Goal: Information Seeking & Learning: Learn about a topic

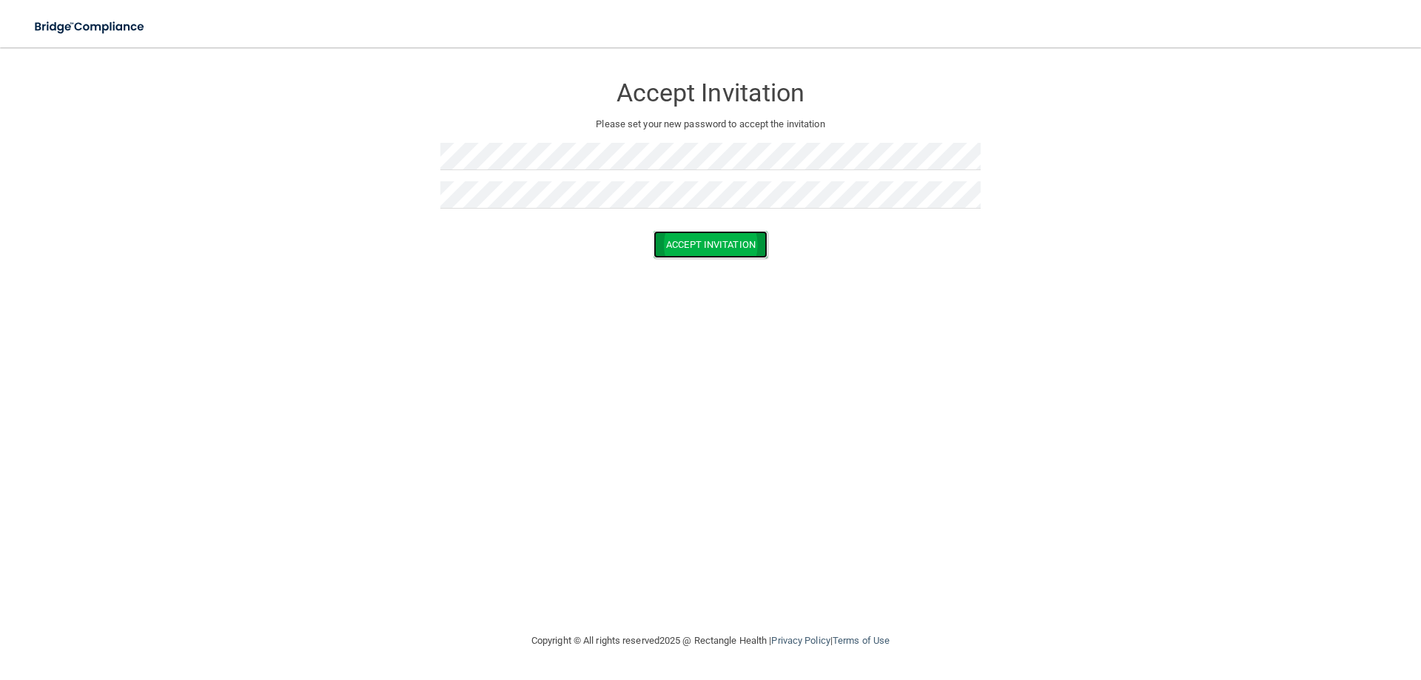
click at [725, 231] on button "Accept Invitation" at bounding box center [711, 244] width 114 height 27
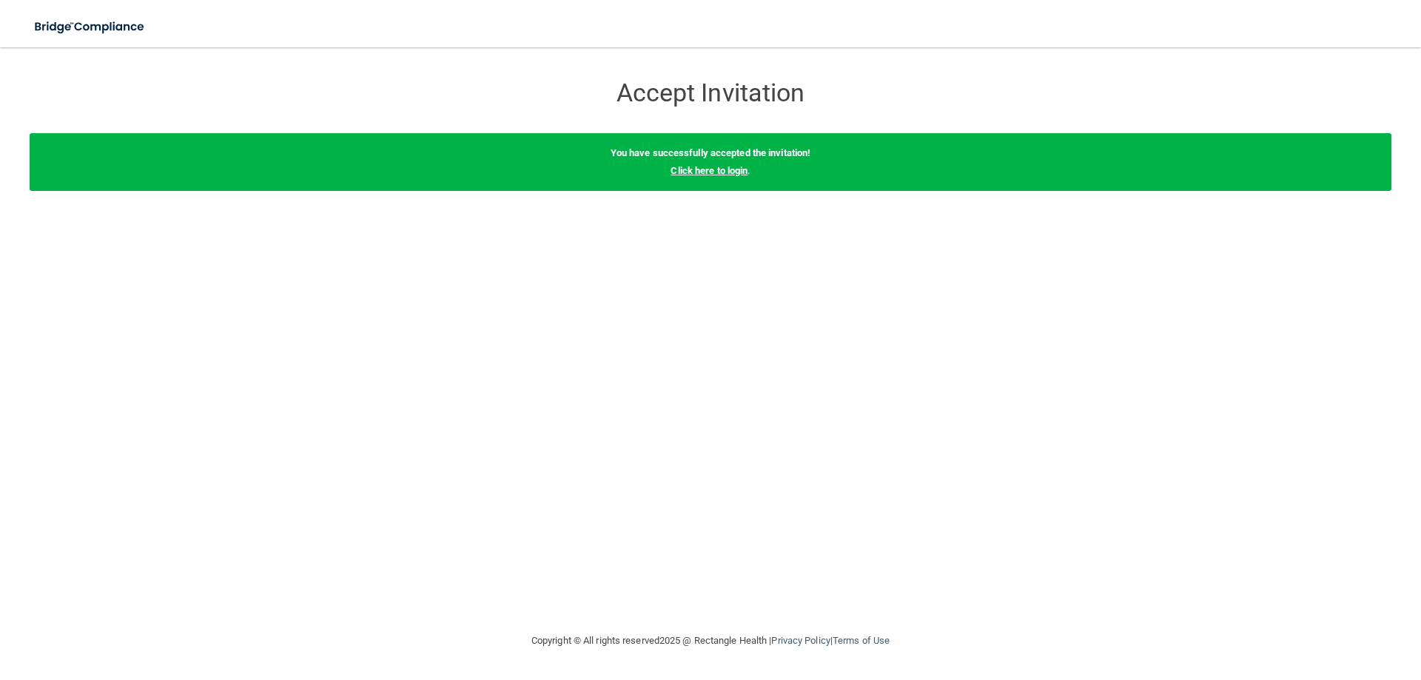
click at [730, 166] on link "Click here to login" at bounding box center [709, 170] width 77 height 11
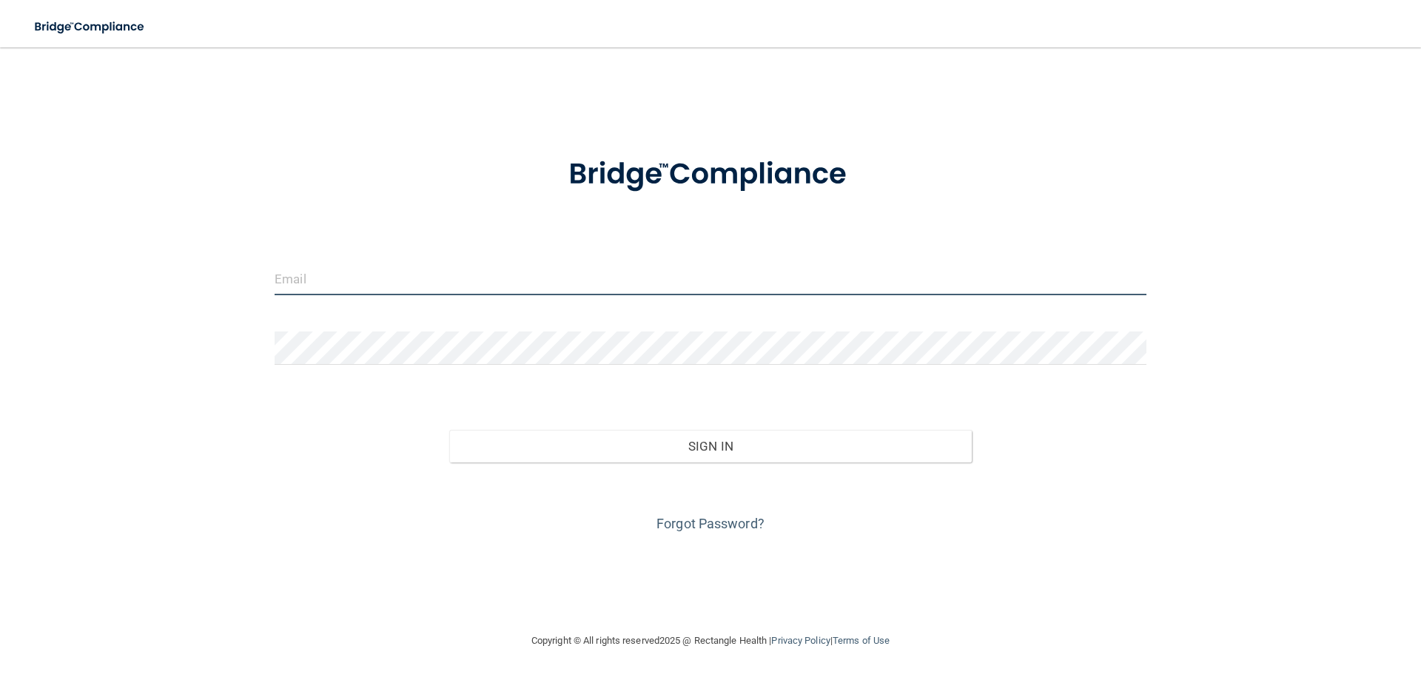
click at [602, 284] on input "email" at bounding box center [711, 278] width 872 height 33
type input "[PERSON_NAME][EMAIL_ADDRESS][DOMAIN_NAME]"
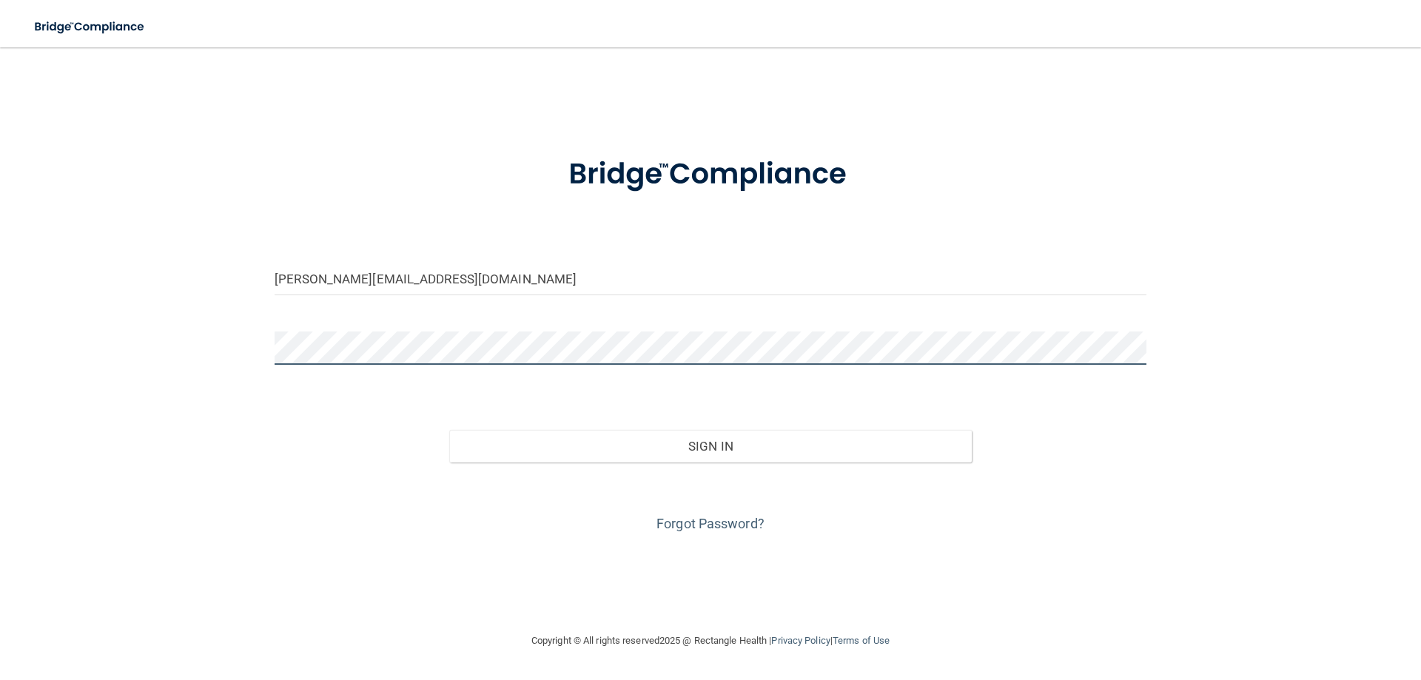
click at [449, 430] on button "Sign In" at bounding box center [710, 446] width 523 height 33
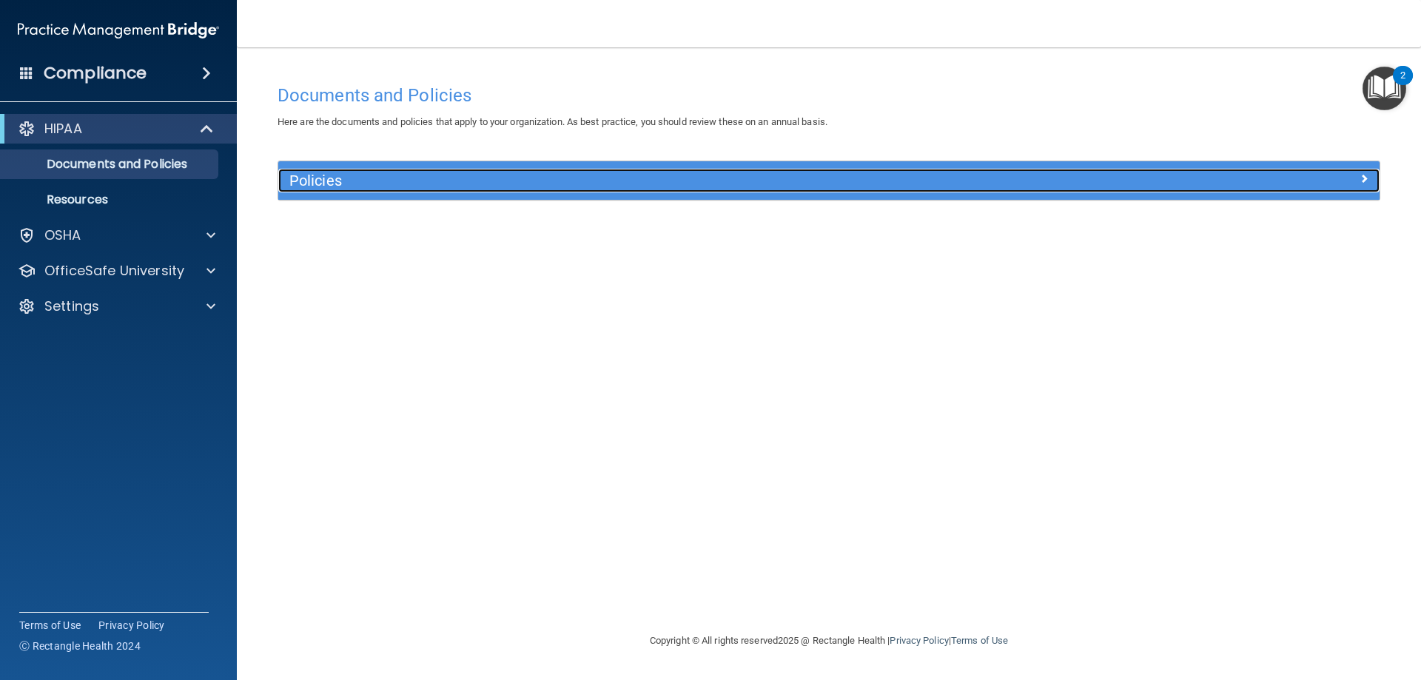
click at [1243, 182] on div at bounding box center [1241, 178] width 275 height 18
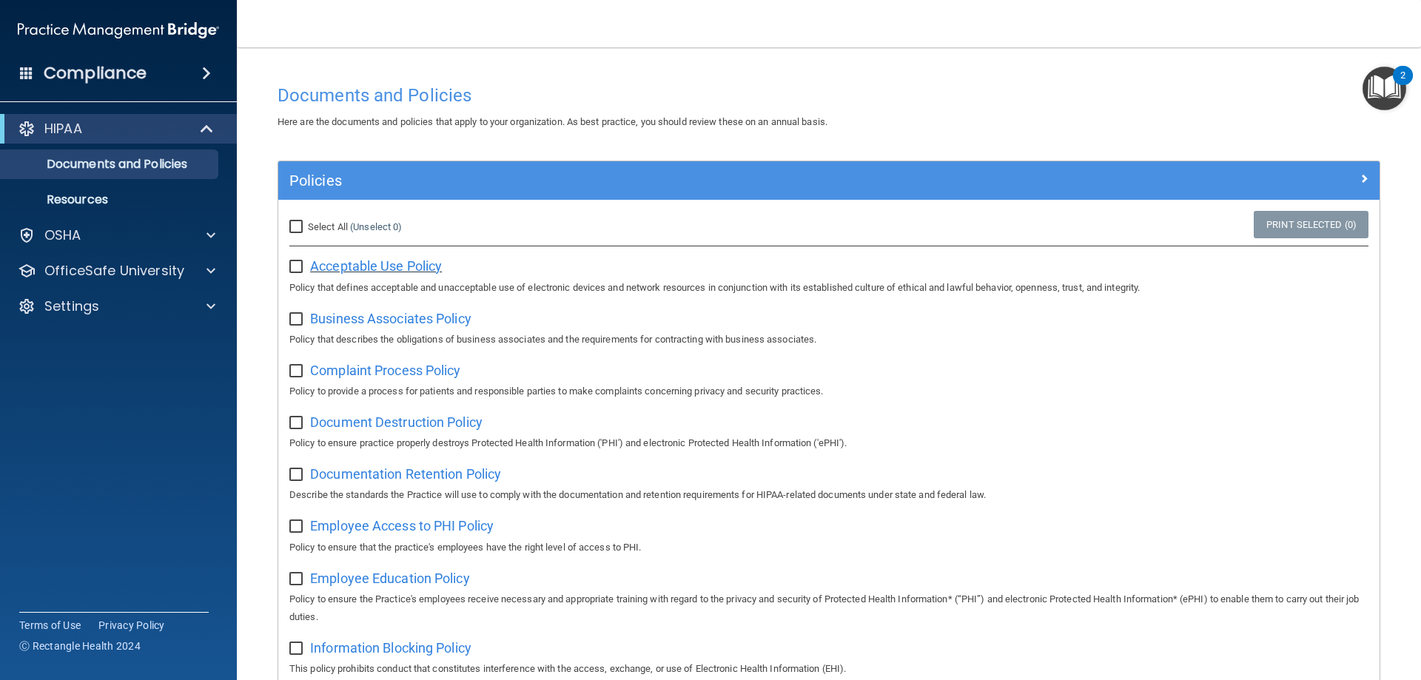
click at [389, 260] on span "Acceptable Use Policy" at bounding box center [376, 266] width 132 height 16
click at [138, 195] on p "Resources" at bounding box center [111, 199] width 202 height 15
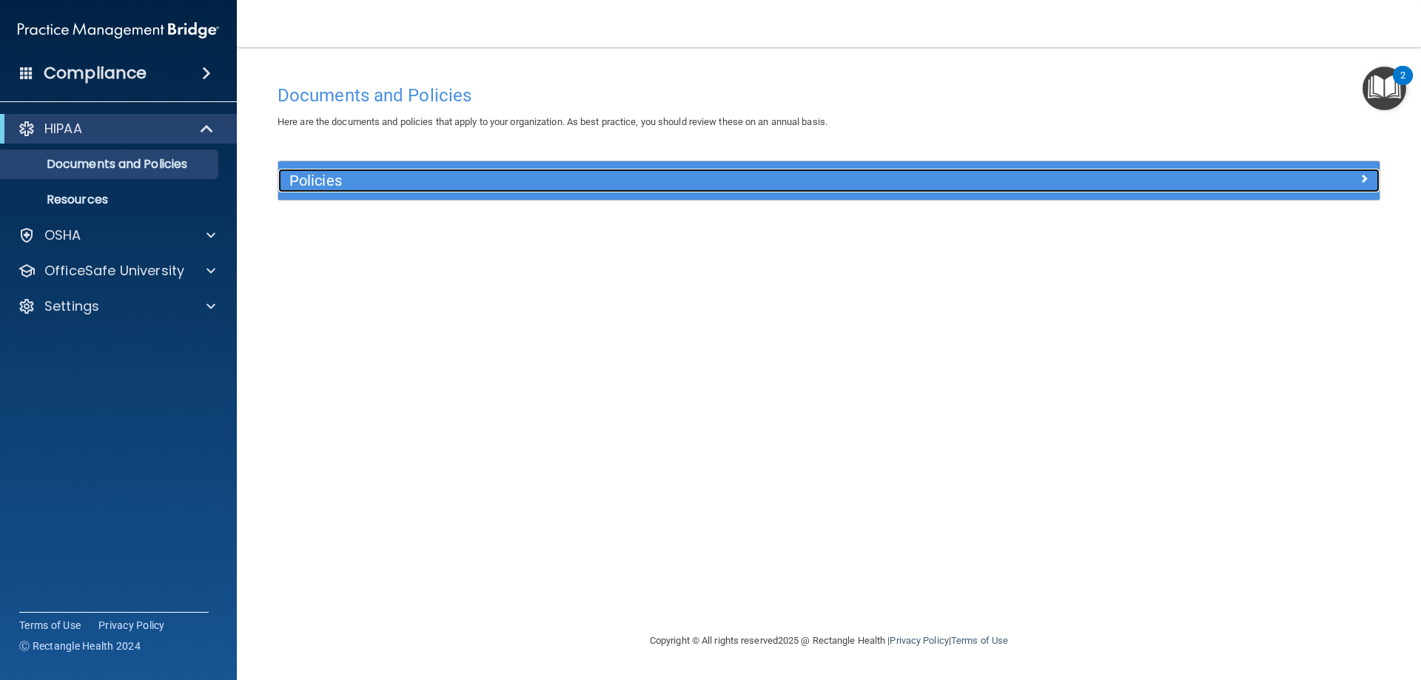
click at [332, 175] on h5 "Policies" at bounding box center [691, 180] width 804 height 16
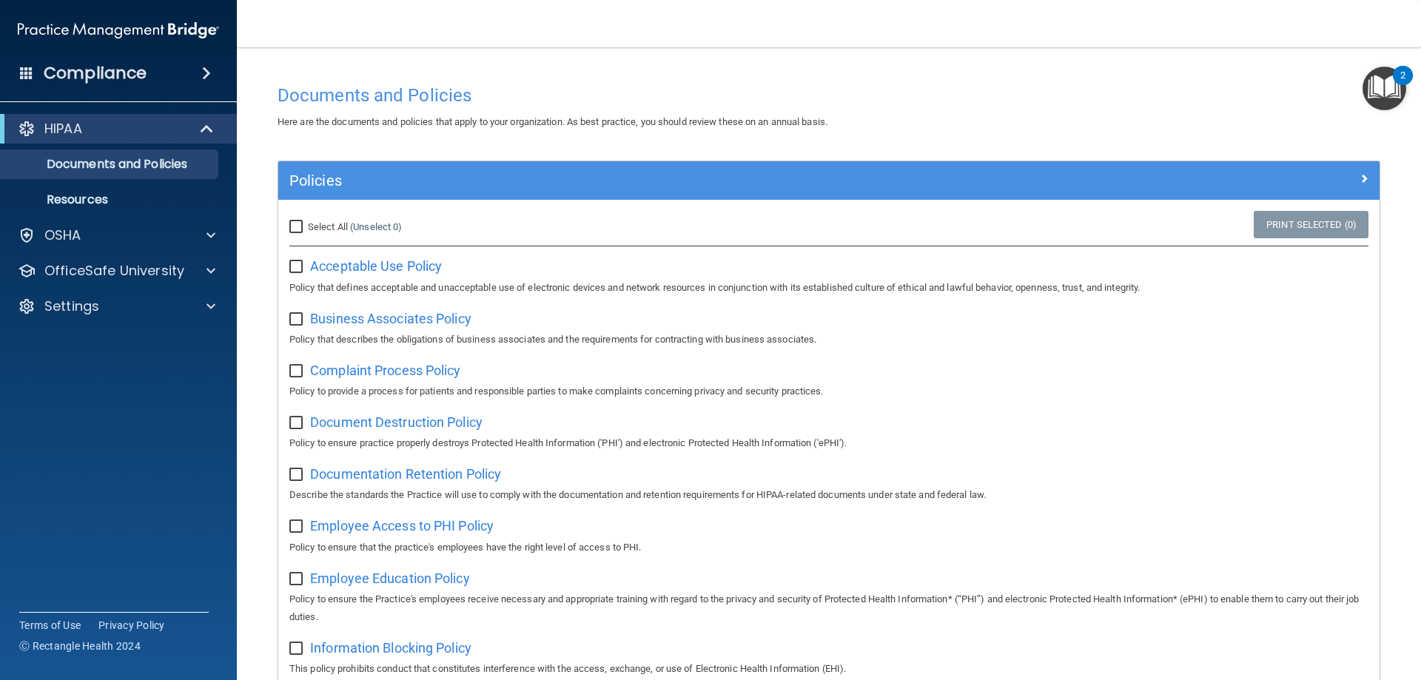
click at [332, 227] on span "Select All" at bounding box center [328, 226] width 40 height 11
click at [306, 227] on input "Select All (Unselect 0) Unselect All" at bounding box center [297, 227] width 17 height 12
checkbox input "true"
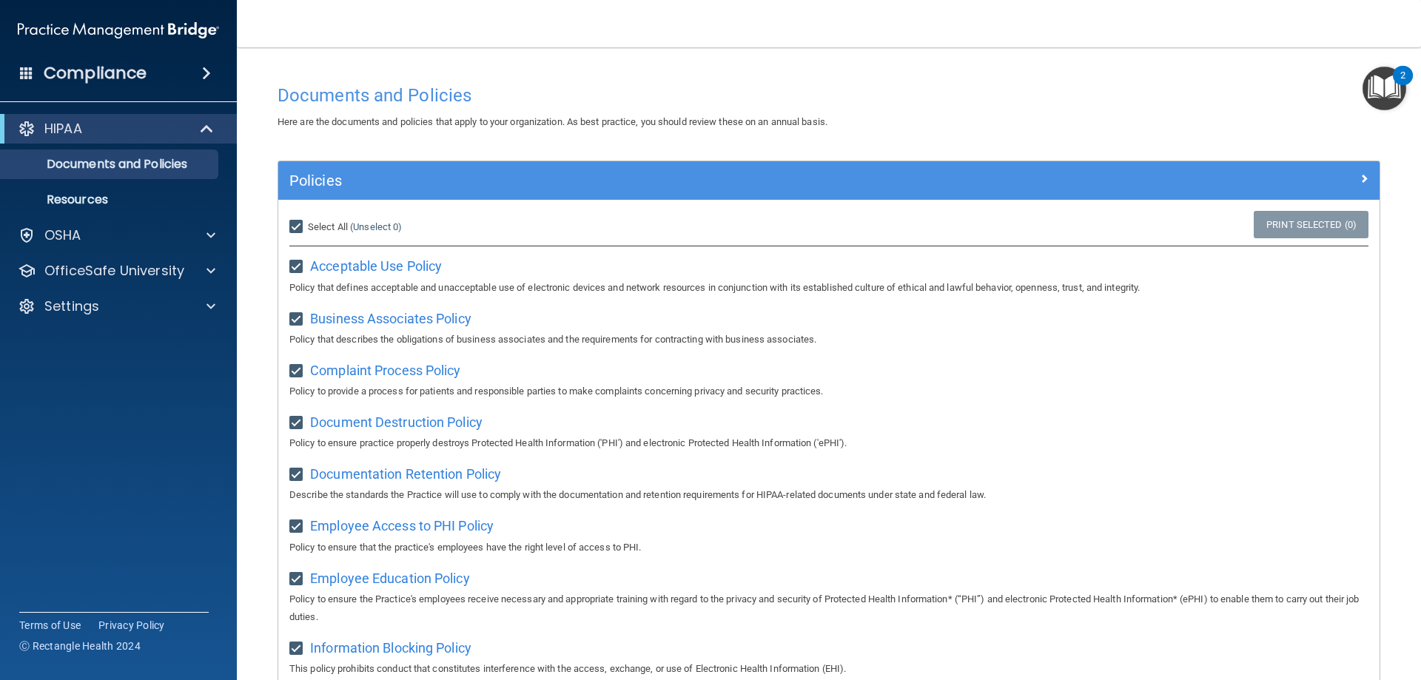
checkbox input "true"
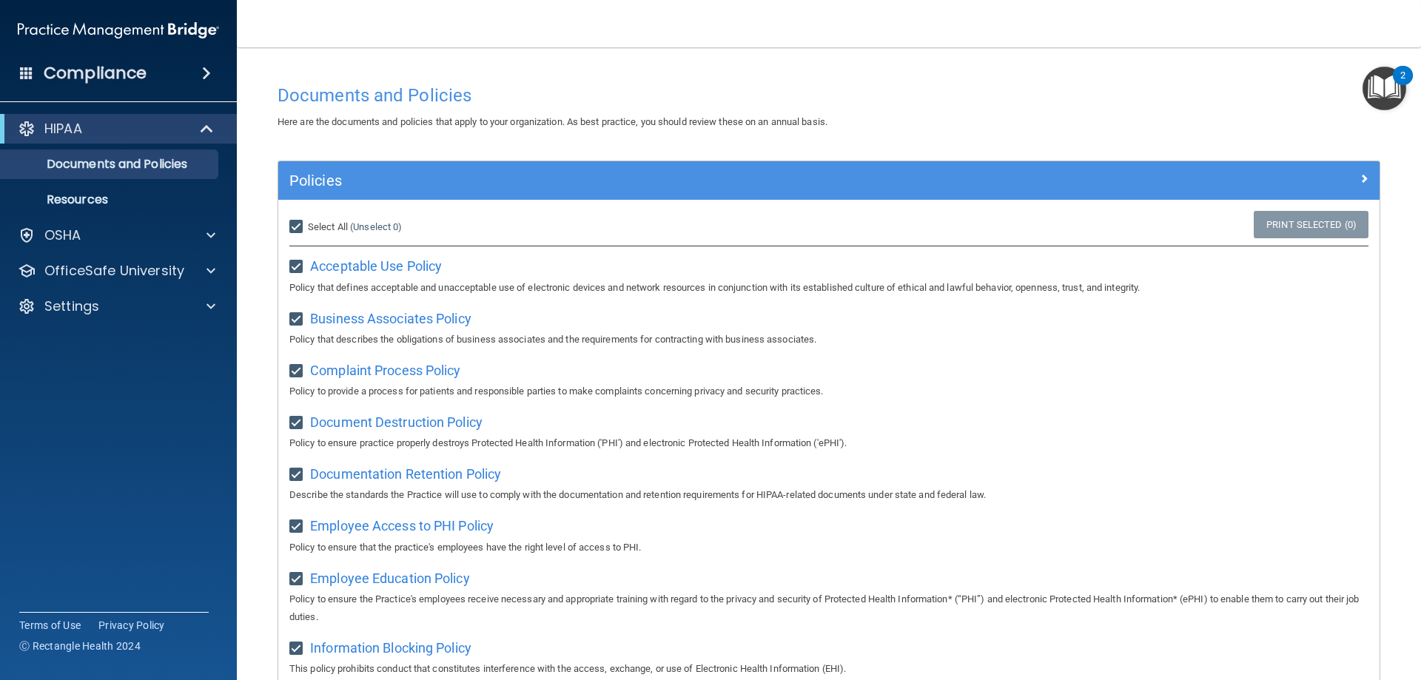
checkbox input "true"
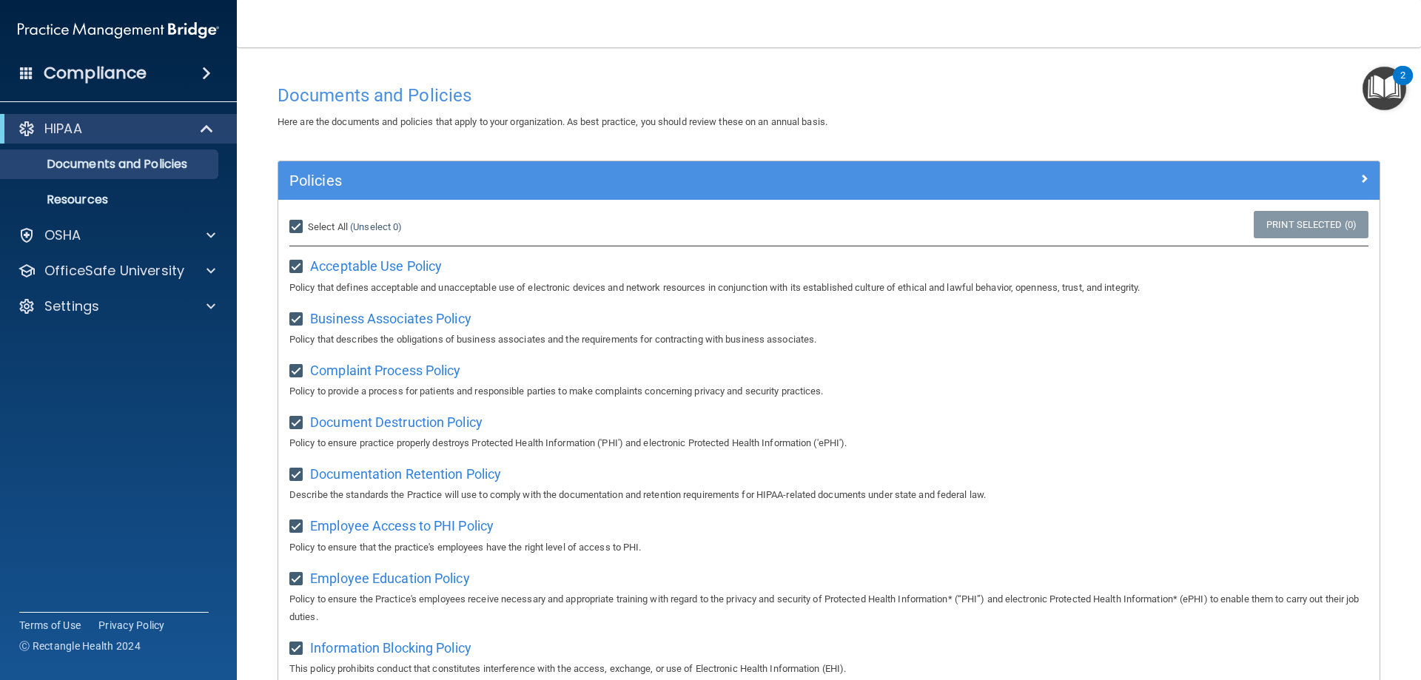
checkbox input "true"
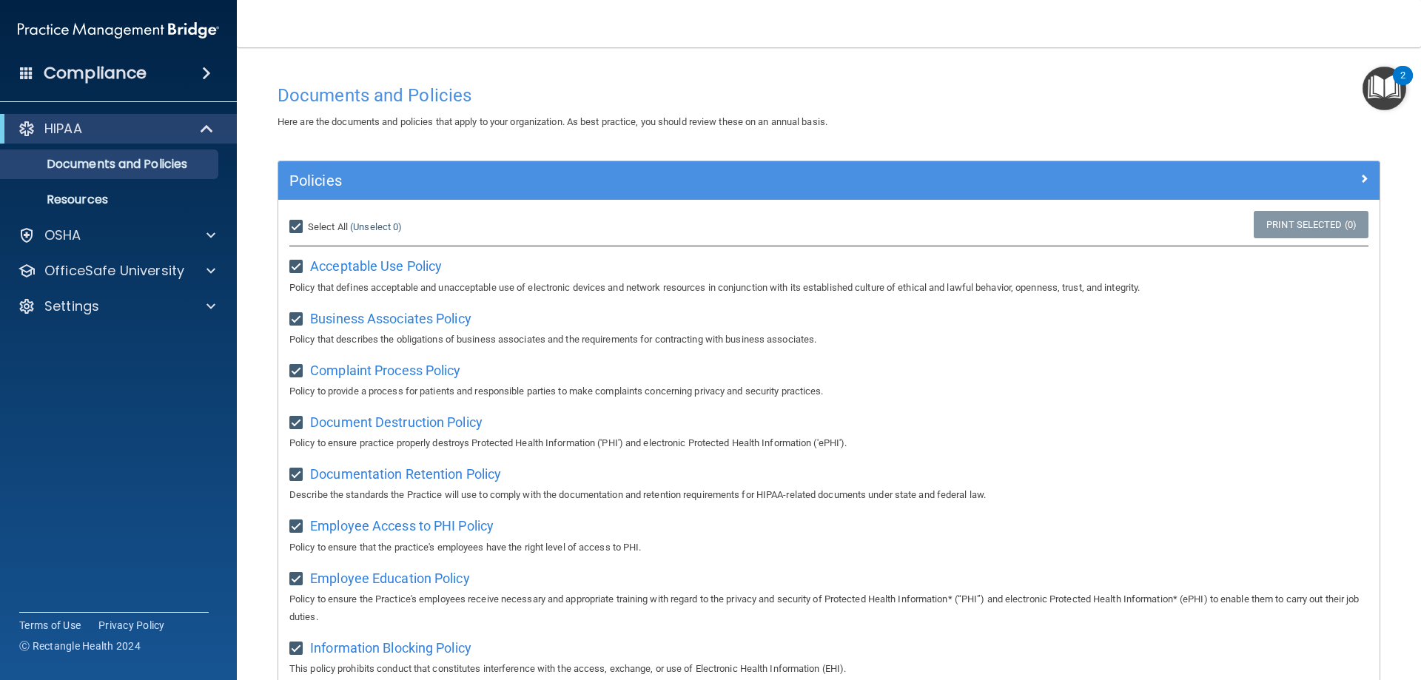
checkbox input "true"
click at [332, 226] on span "Unselect All" at bounding box center [333, 226] width 50 height 11
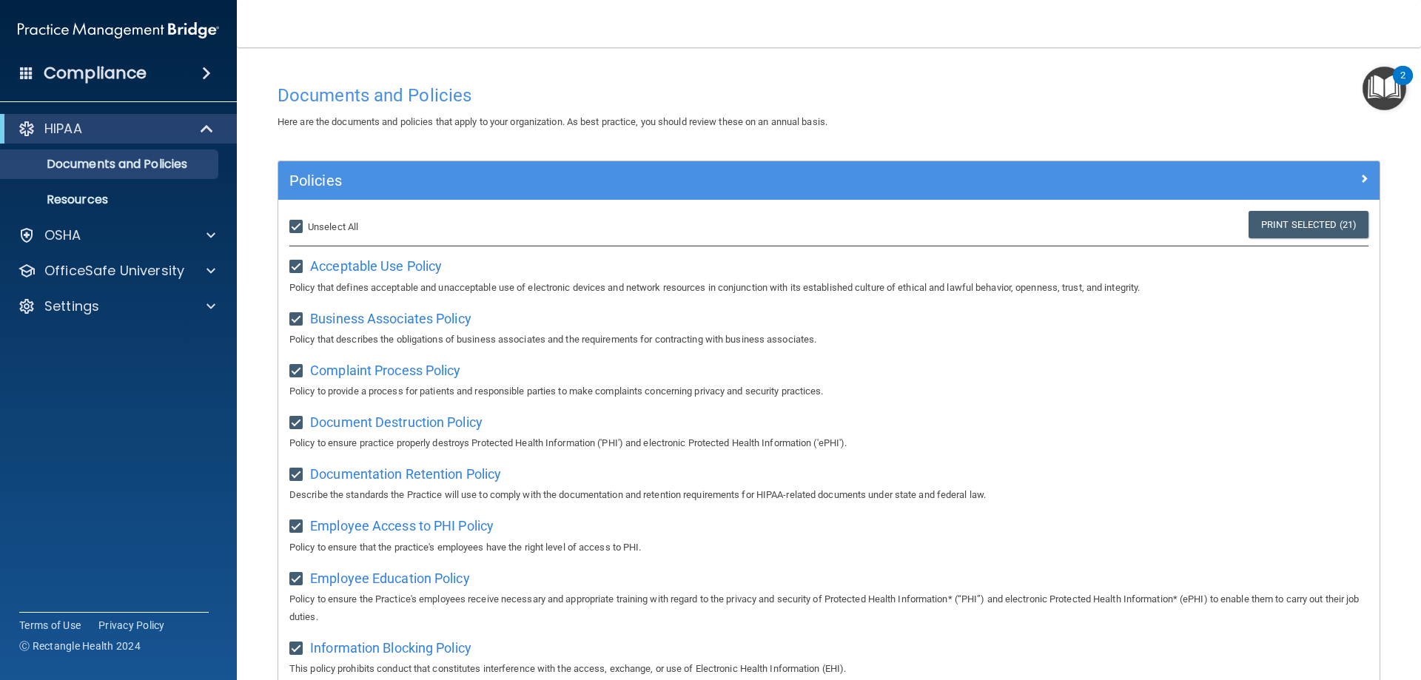
click at [306, 226] on input "Select All (Unselect 21) Unselect All" at bounding box center [297, 227] width 17 height 12
checkbox input "false"
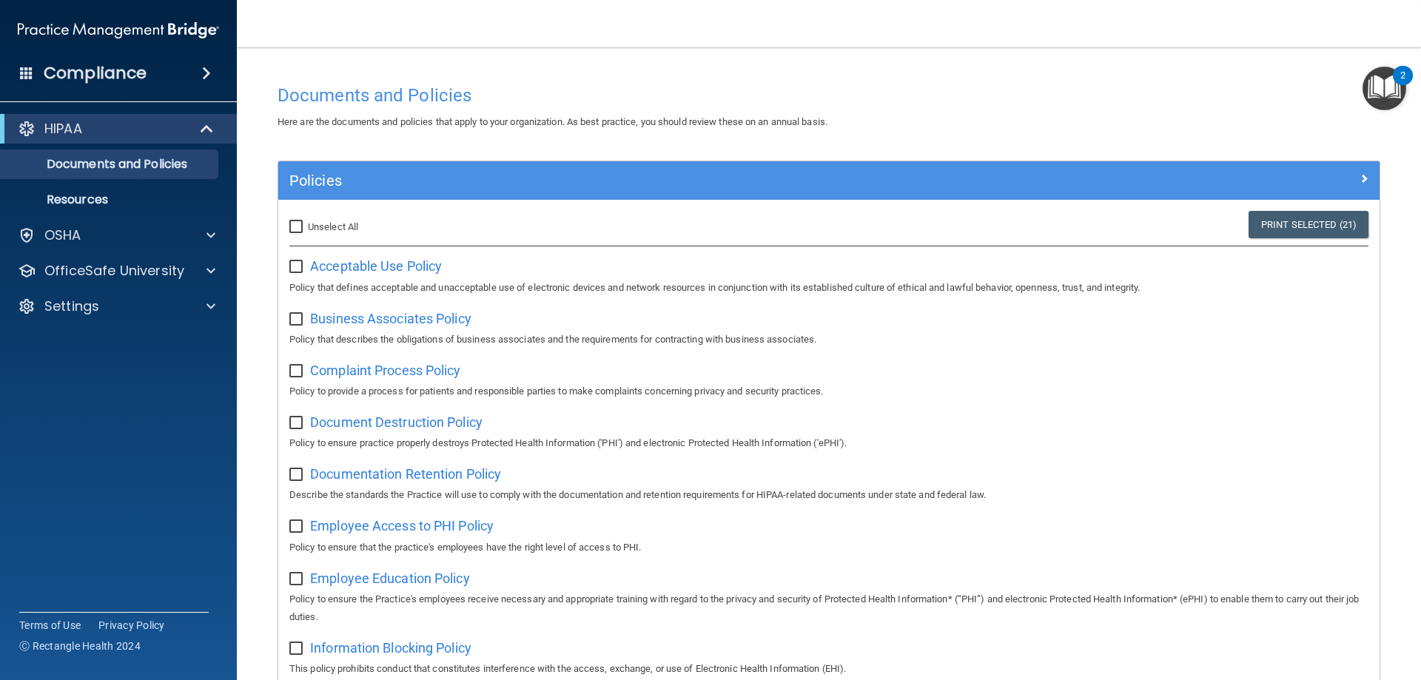
checkbox input "false"
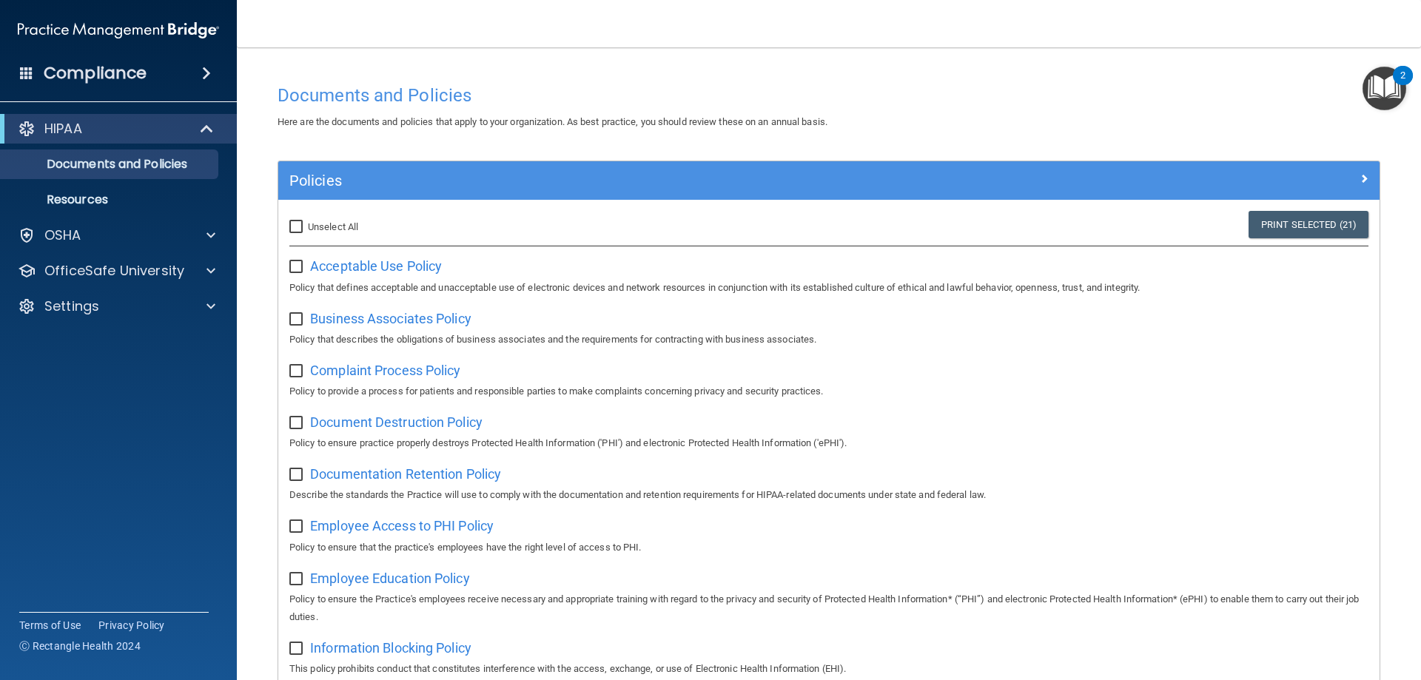
checkbox input "false"
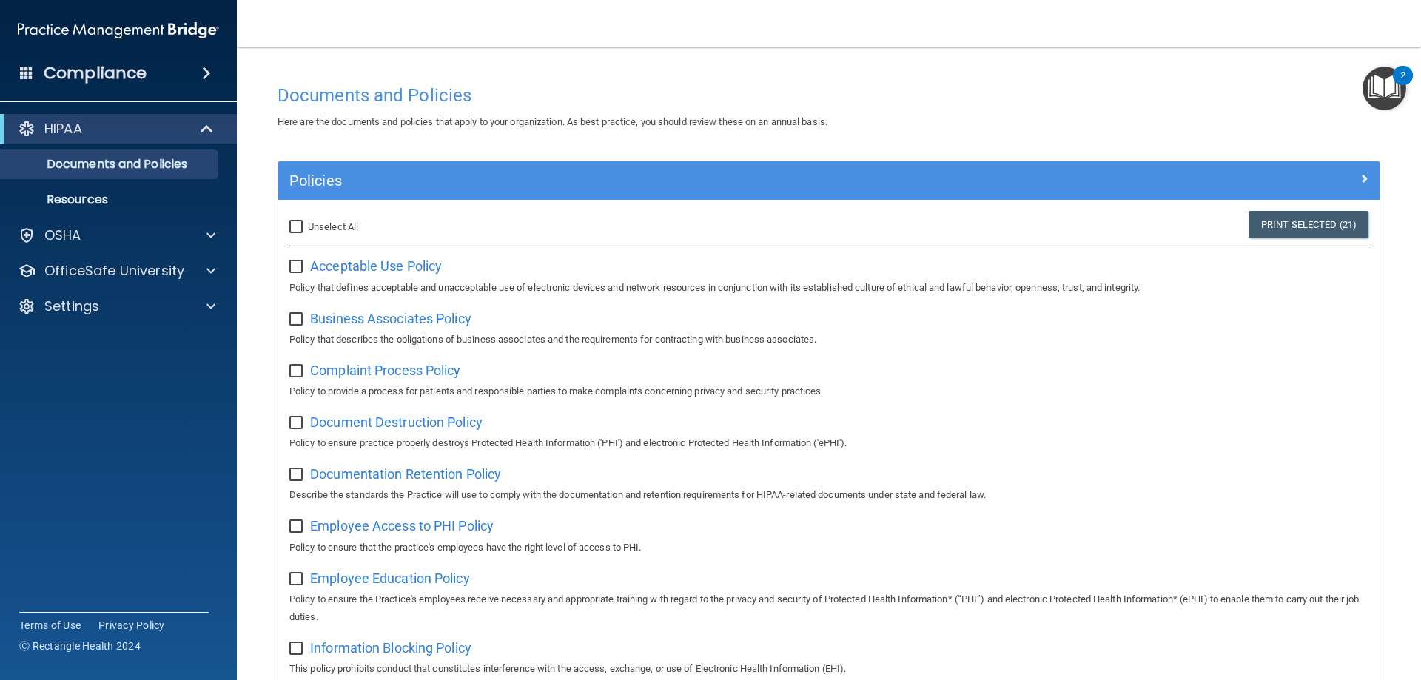
checkbox input "false"
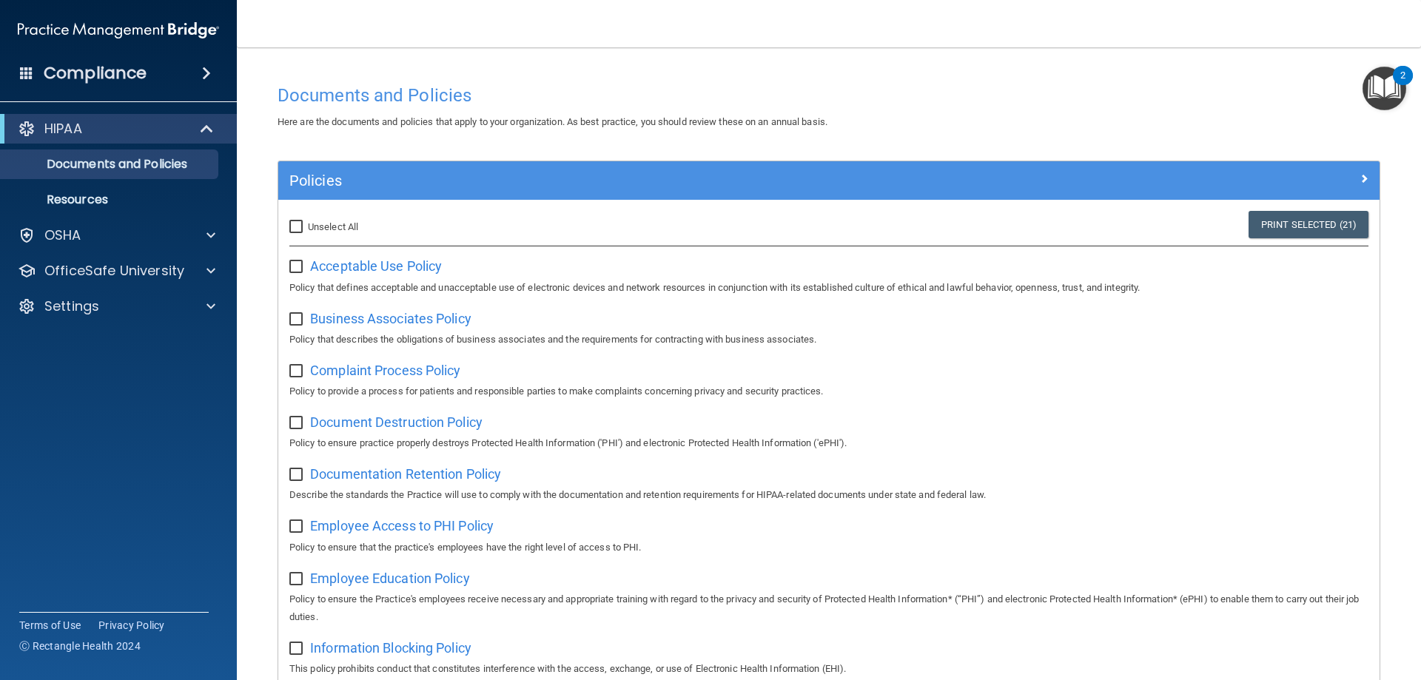
checkbox input "false"
click at [70, 236] on p "OSHA" at bounding box center [62, 236] width 37 height 18
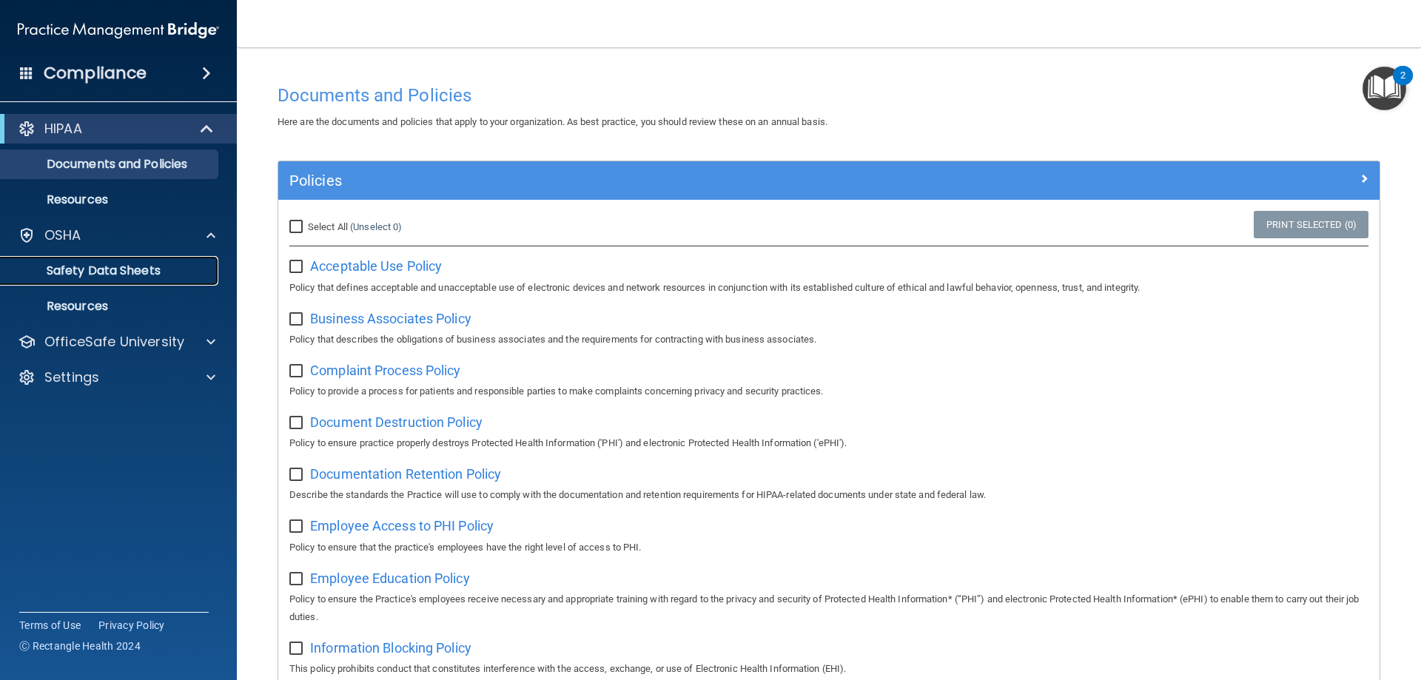
click at [79, 260] on link "Safety Data Sheets" at bounding box center [101, 271] width 233 height 30
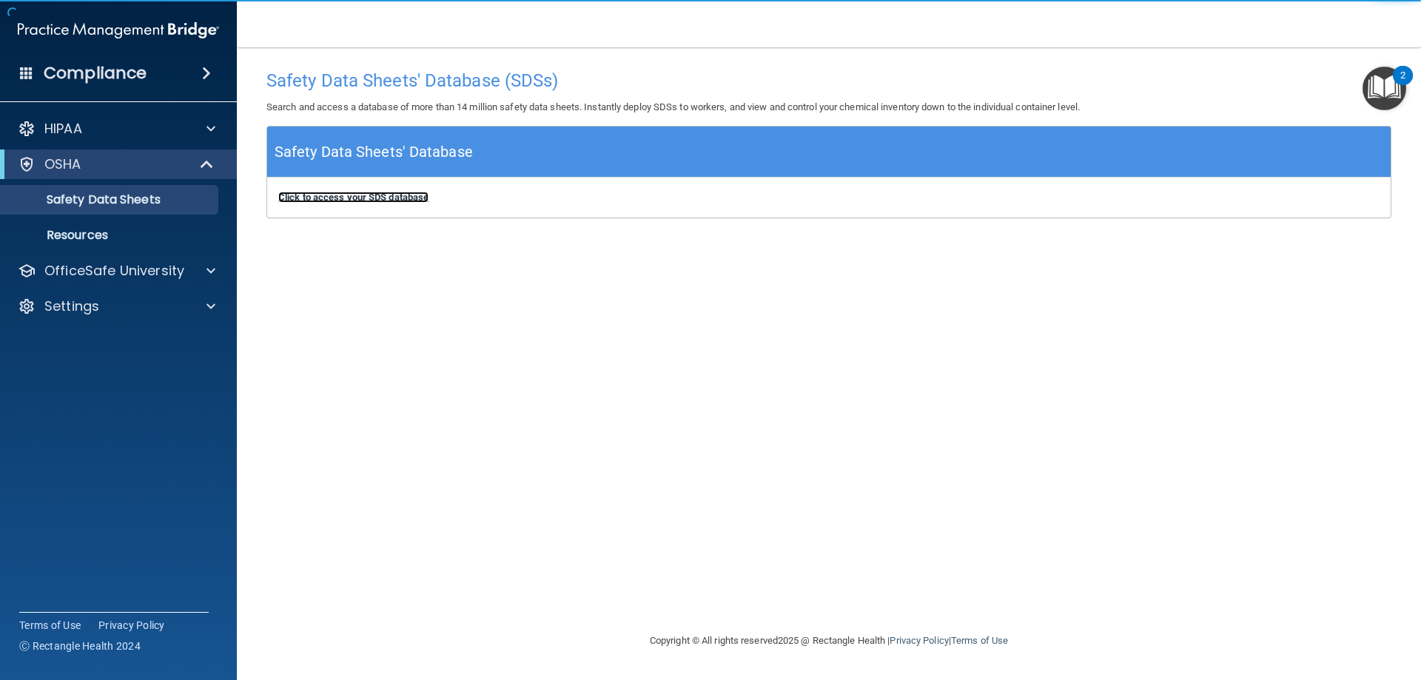
click at [376, 198] on b "Click to access your SDS database" at bounding box center [353, 197] width 150 height 11
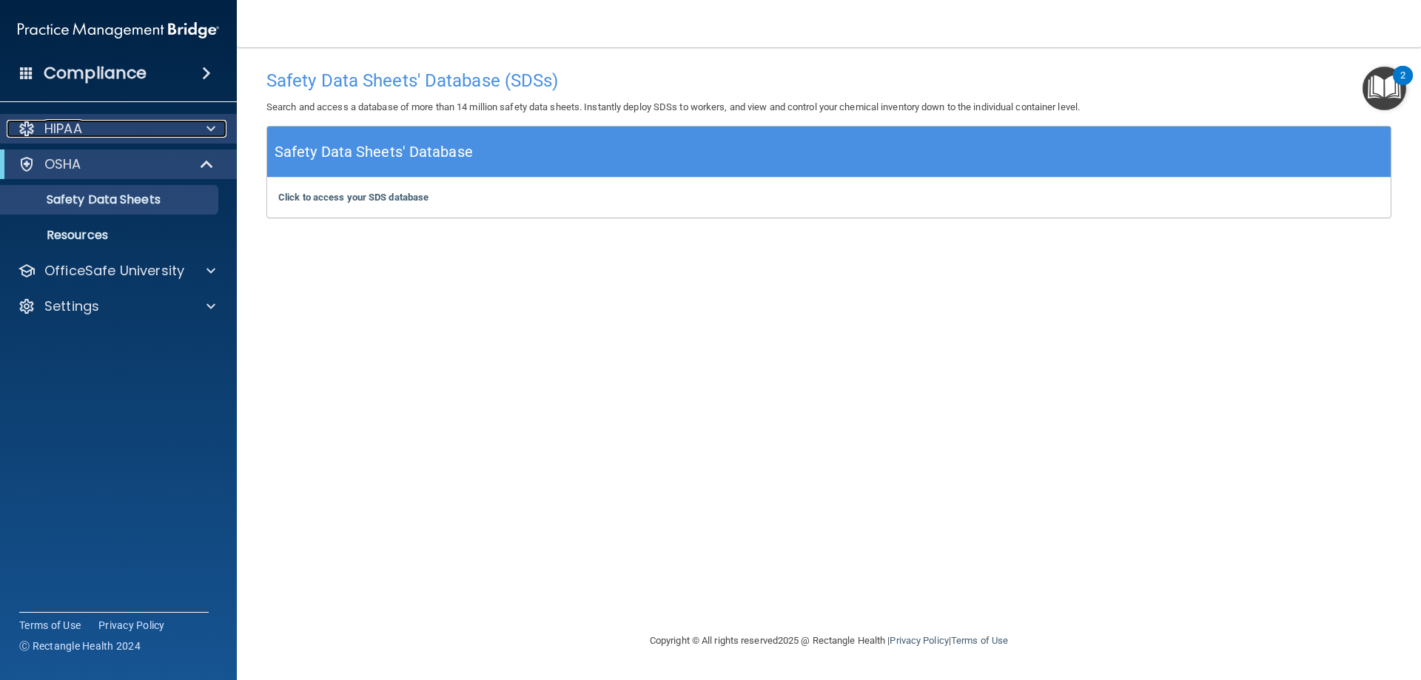
click at [207, 124] on span at bounding box center [211, 129] width 9 height 18
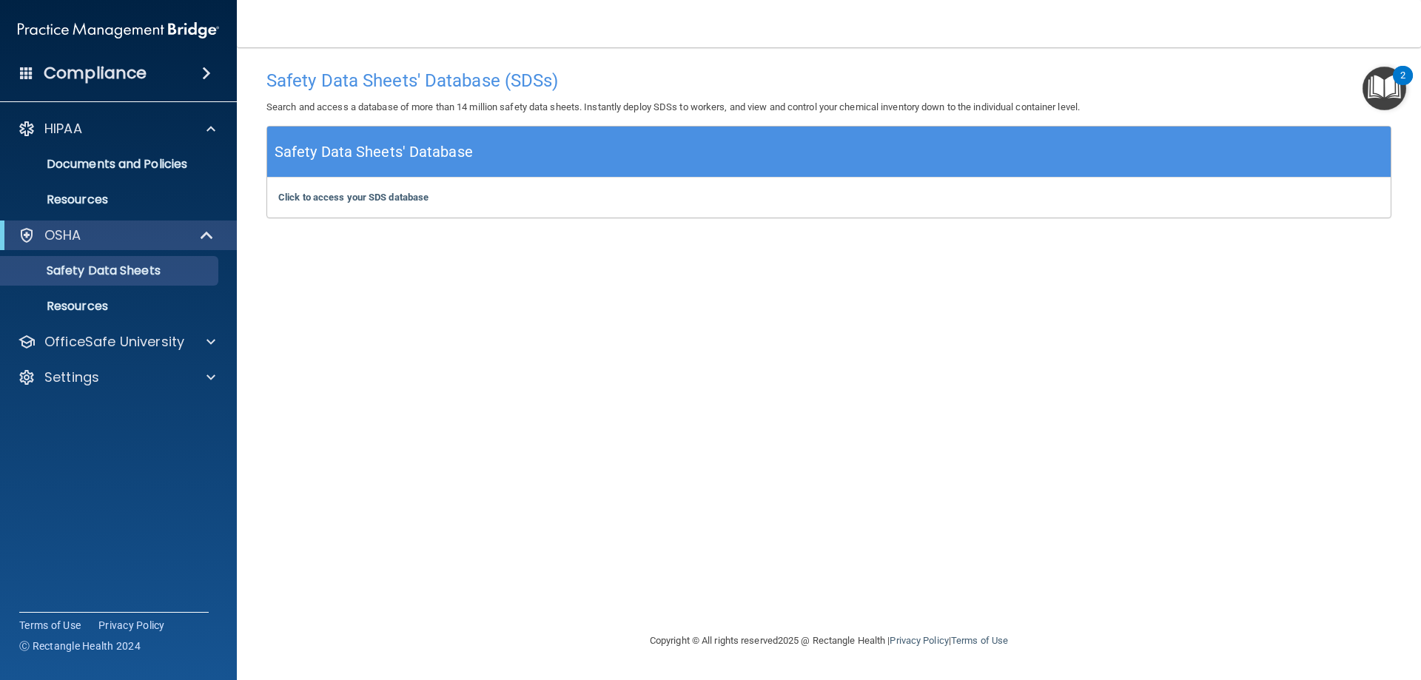
click at [203, 71] on span at bounding box center [206, 73] width 9 height 18
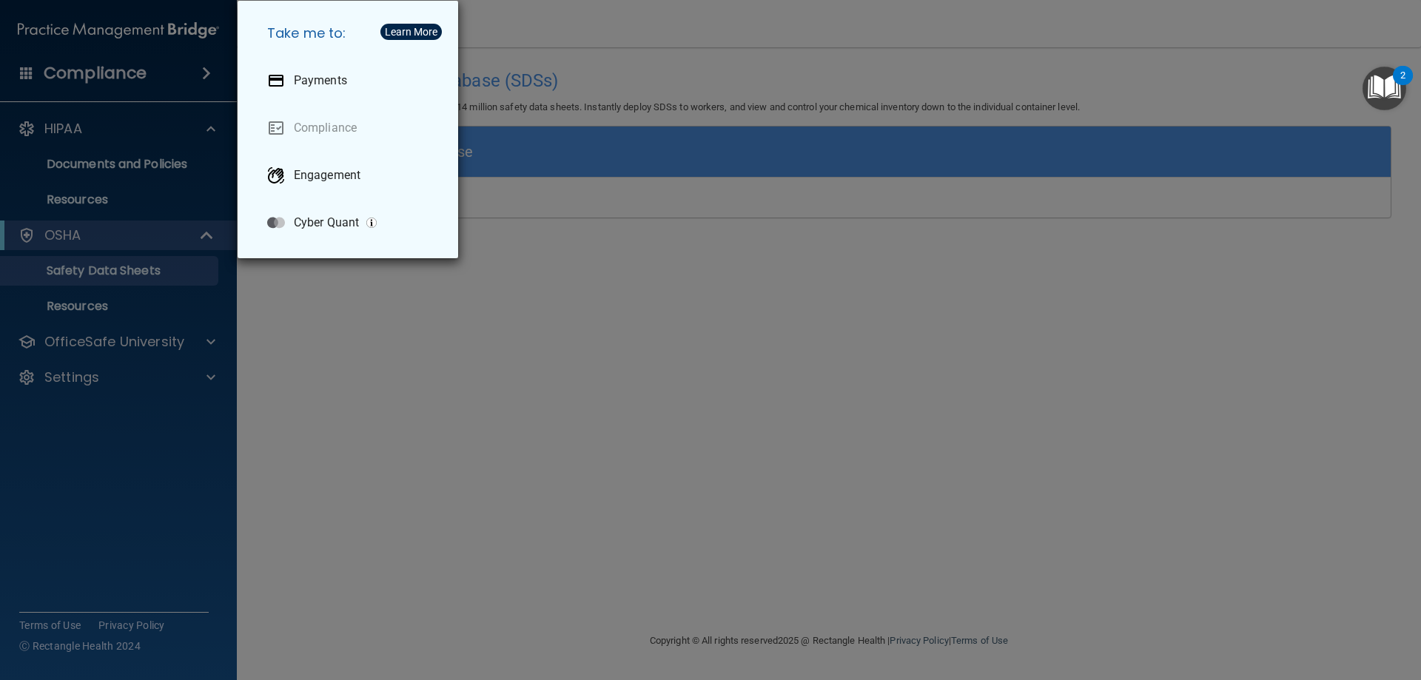
click at [84, 74] on div "Take me to: Payments Compliance Engagement Cyber Quant" at bounding box center [710, 340] width 1421 height 680
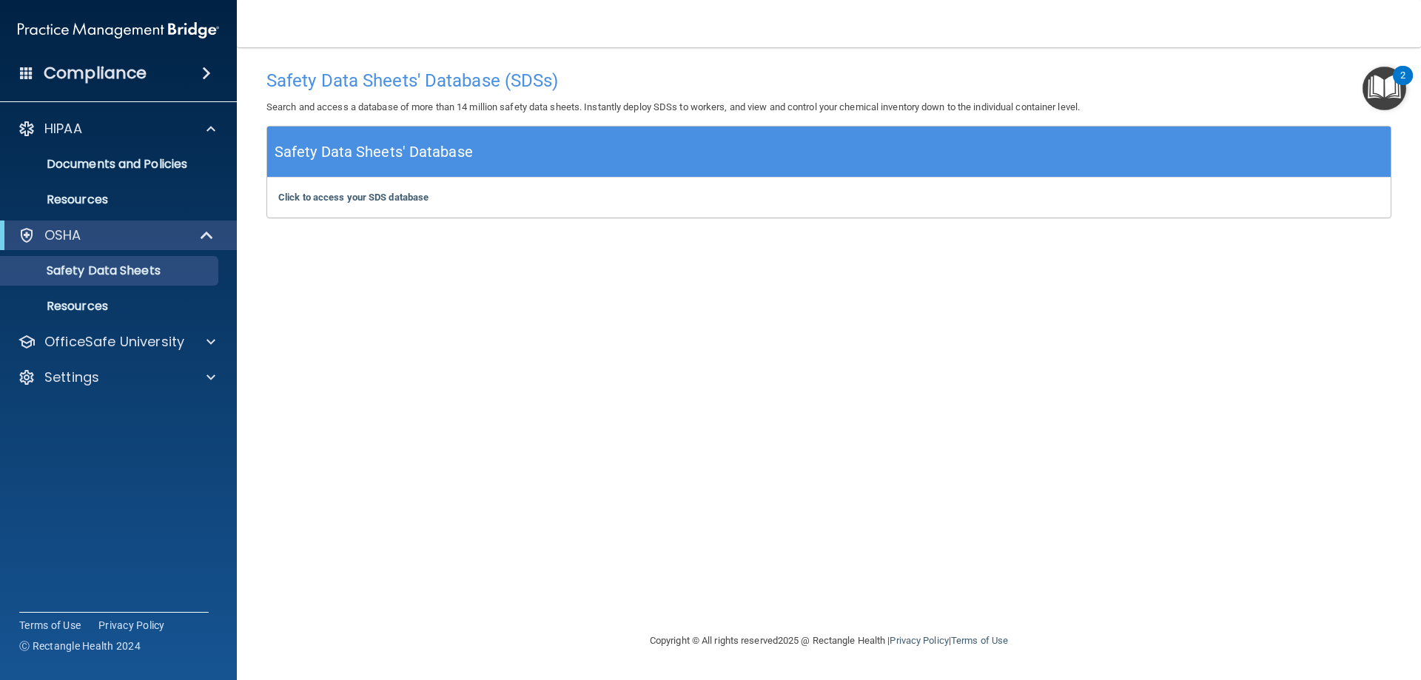
click at [83, 75] on h4 "Compliance" at bounding box center [95, 73] width 103 height 21
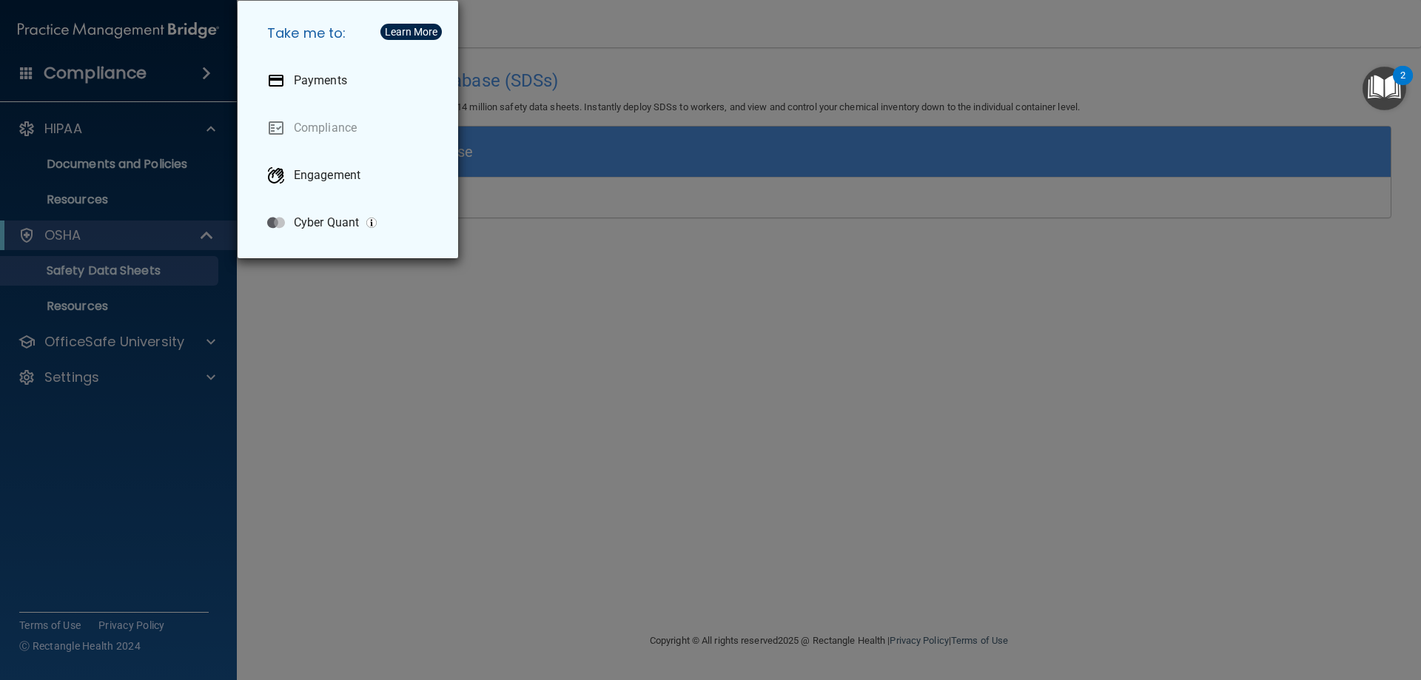
click at [83, 75] on div "Take me to: Payments Compliance Engagement Cyber Quant" at bounding box center [710, 340] width 1421 height 680
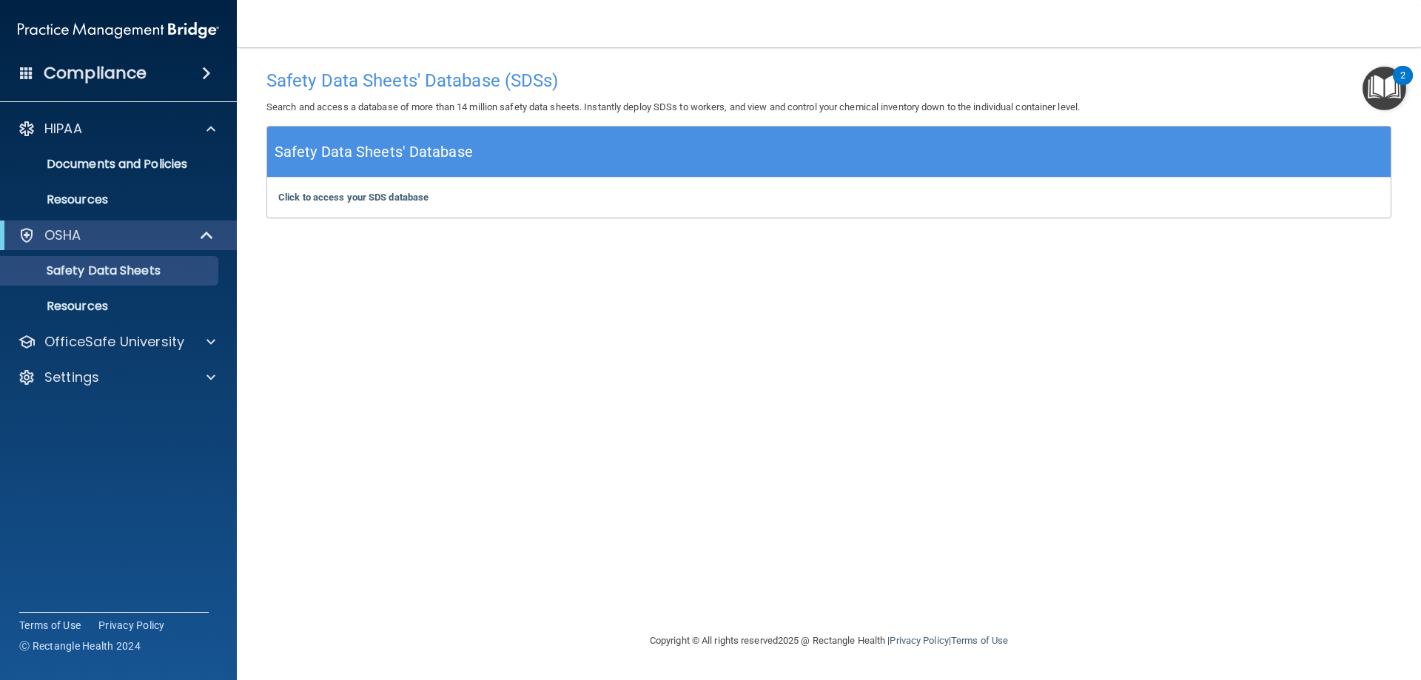
click at [361, 484] on div "Safety Data Sheets' Database (SDSs) Search and access a database of more than 1…" at bounding box center [828, 339] width 1125 height 555
click at [164, 344] on p "OfficeSafe University" at bounding box center [114, 342] width 140 height 18
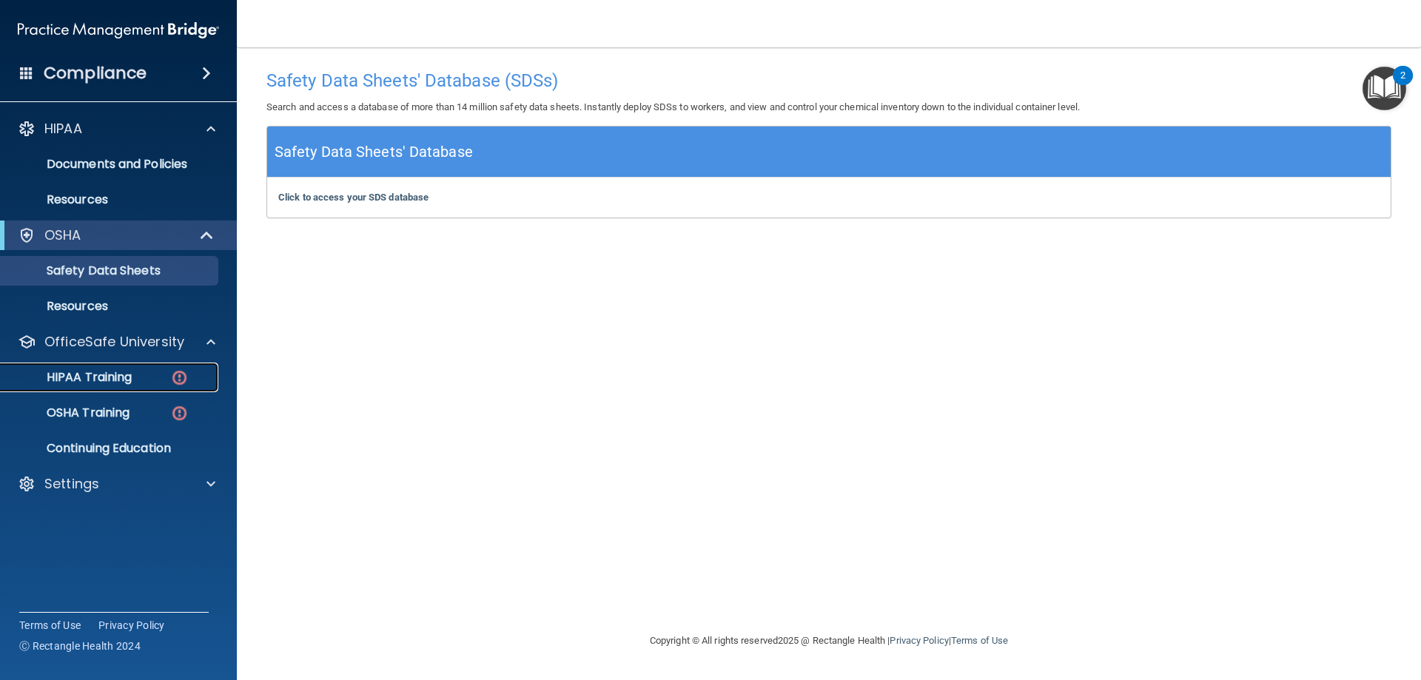
click at [129, 371] on p "HIPAA Training" at bounding box center [71, 377] width 122 height 15
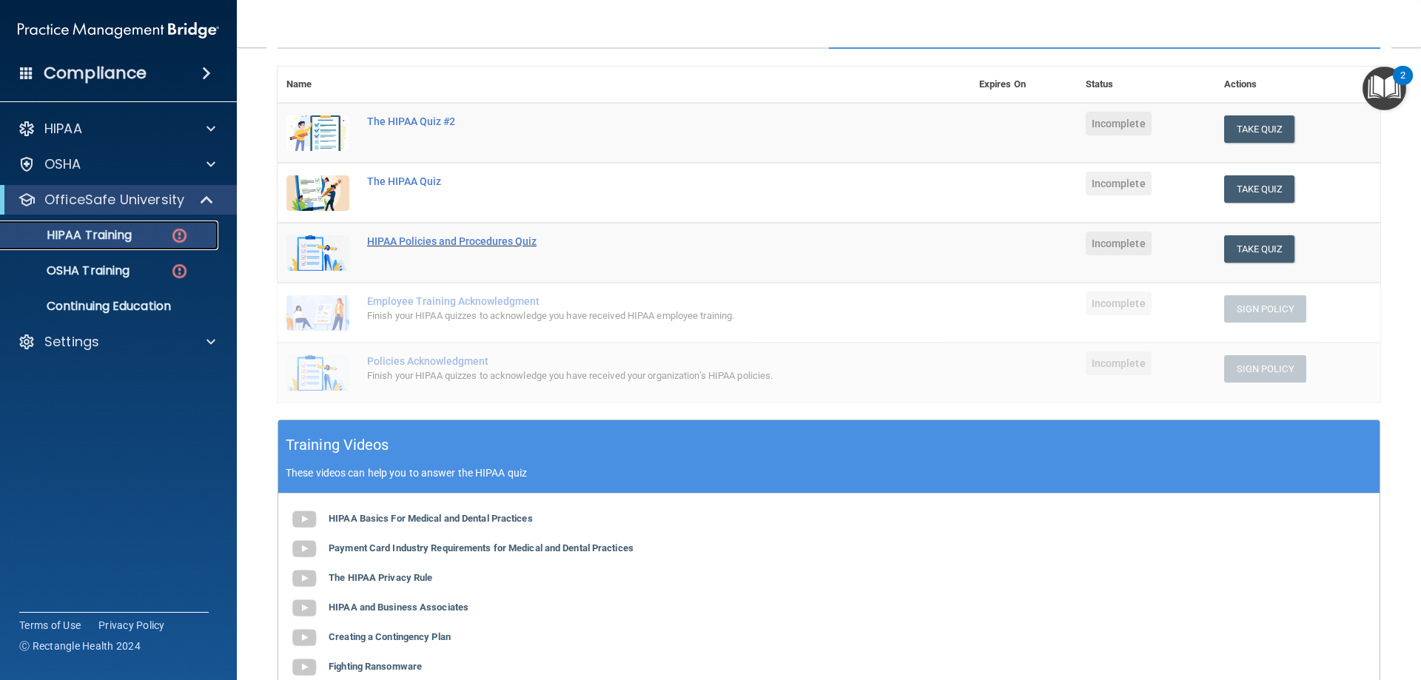
scroll to position [74, 0]
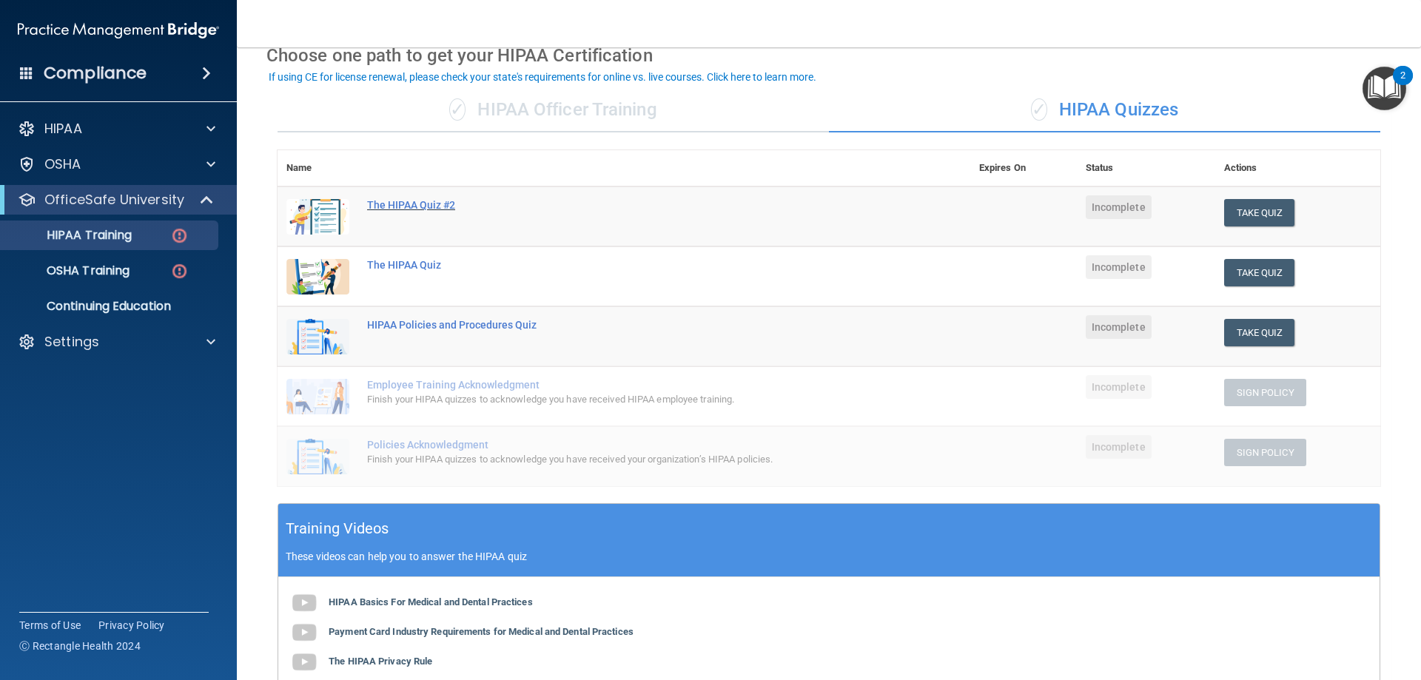
click at [393, 206] on div "The HIPAA Quiz #2" at bounding box center [631, 205] width 529 height 12
